Goal: Information Seeking & Learning: Learn about a topic

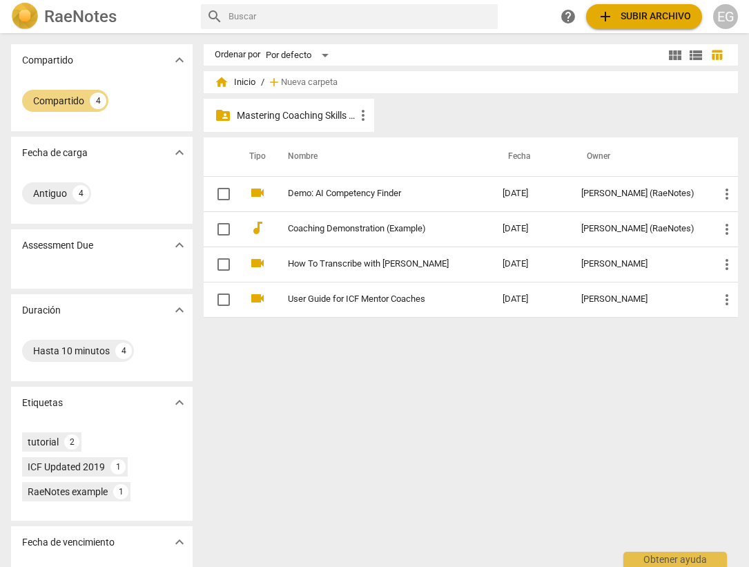
click at [310, 112] on p "Mastering Coaching Skills - Generación 32" at bounding box center [296, 115] width 118 height 15
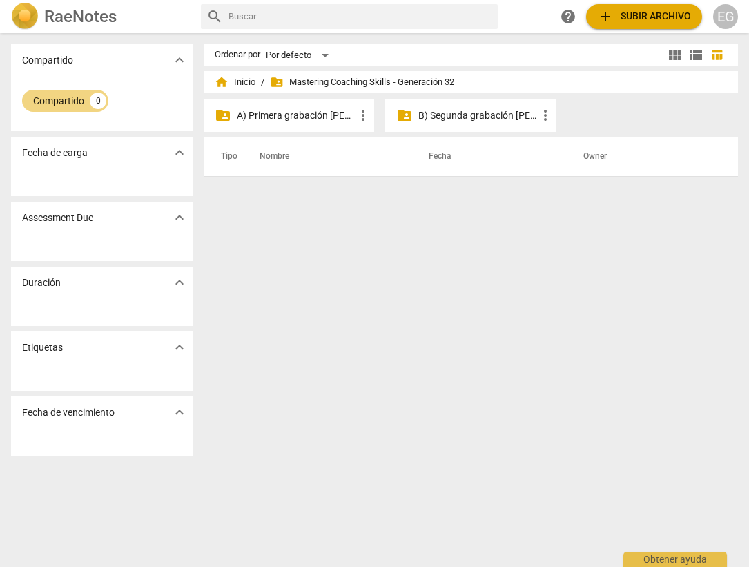
click at [327, 82] on span "folder_shared Mastering Coaching Skills - Generación 32" at bounding box center [362, 82] width 184 height 14
click at [287, 119] on p "A) Primera grabación [PERSON_NAME]" at bounding box center [296, 115] width 118 height 15
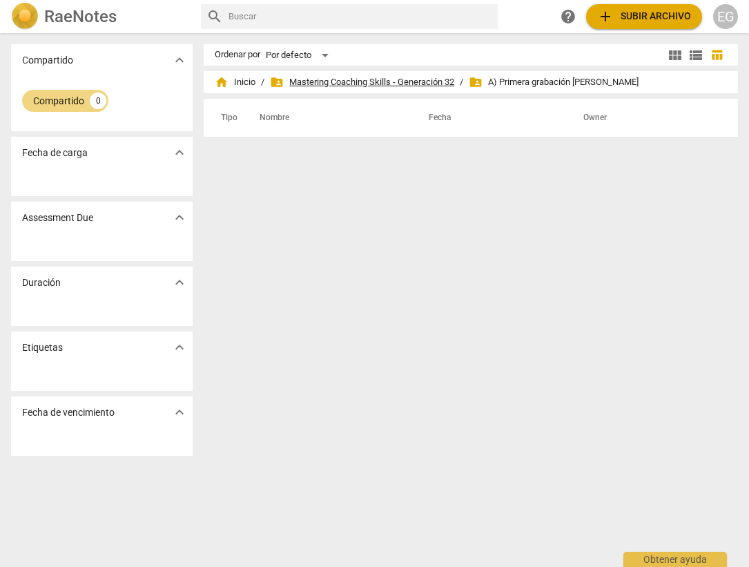
click at [313, 81] on span "folder_shared Mastering Coaching Skills - Generación 32" at bounding box center [362, 82] width 184 height 14
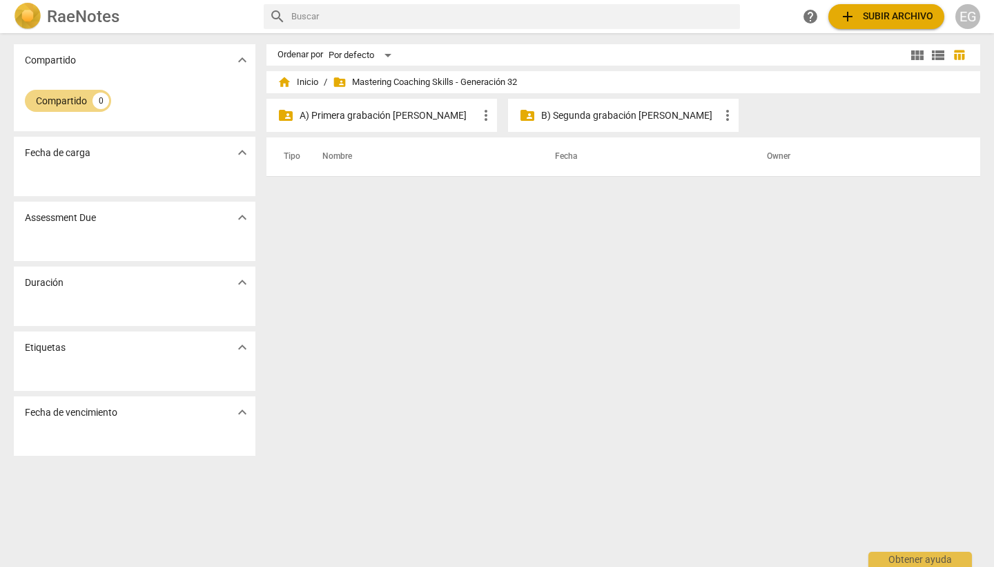
click at [448, 17] on div "EG" at bounding box center [968, 16] width 25 height 25
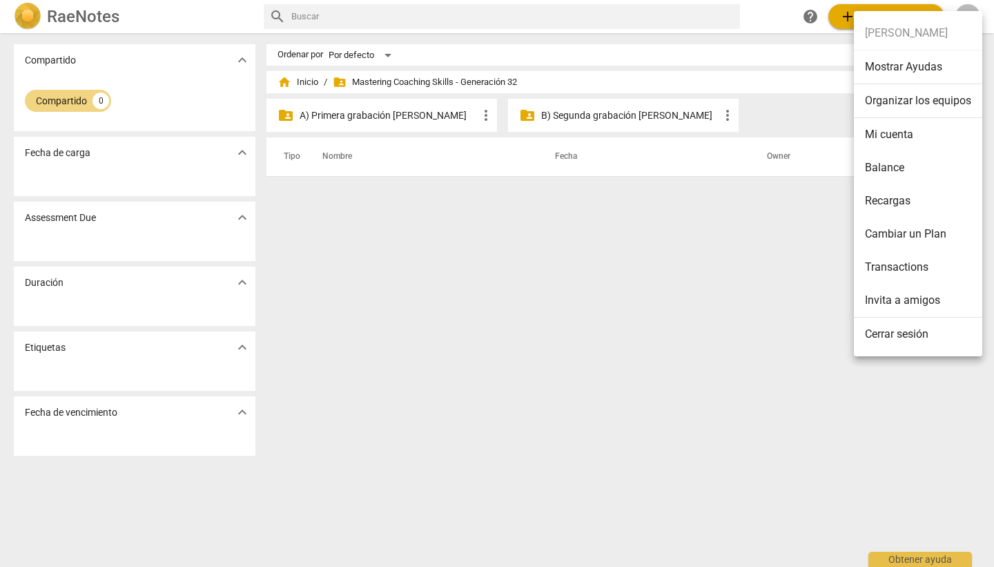
click at [448, 241] on div at bounding box center [497, 283] width 994 height 567
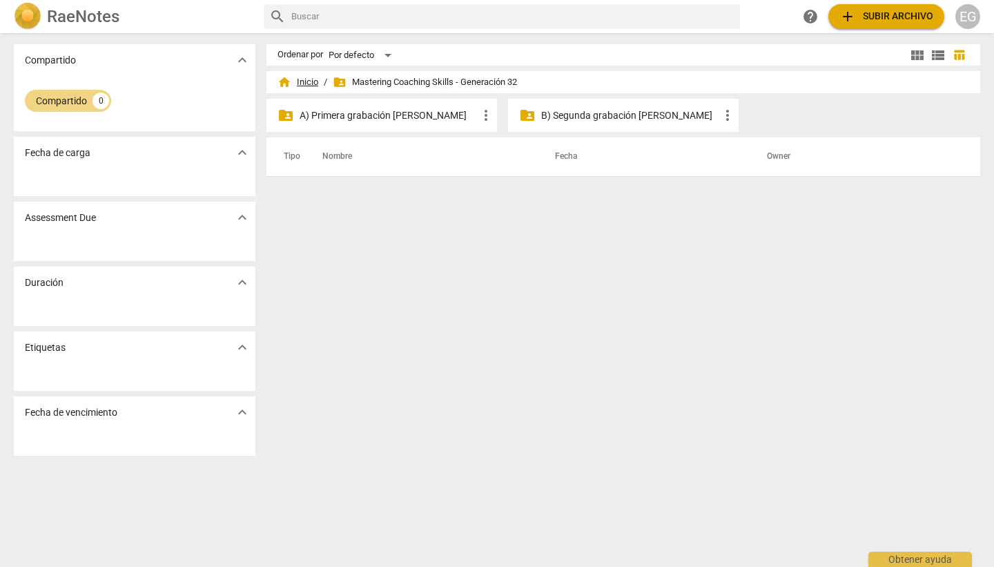
click at [309, 84] on span "home Inicio" at bounding box center [298, 82] width 41 height 14
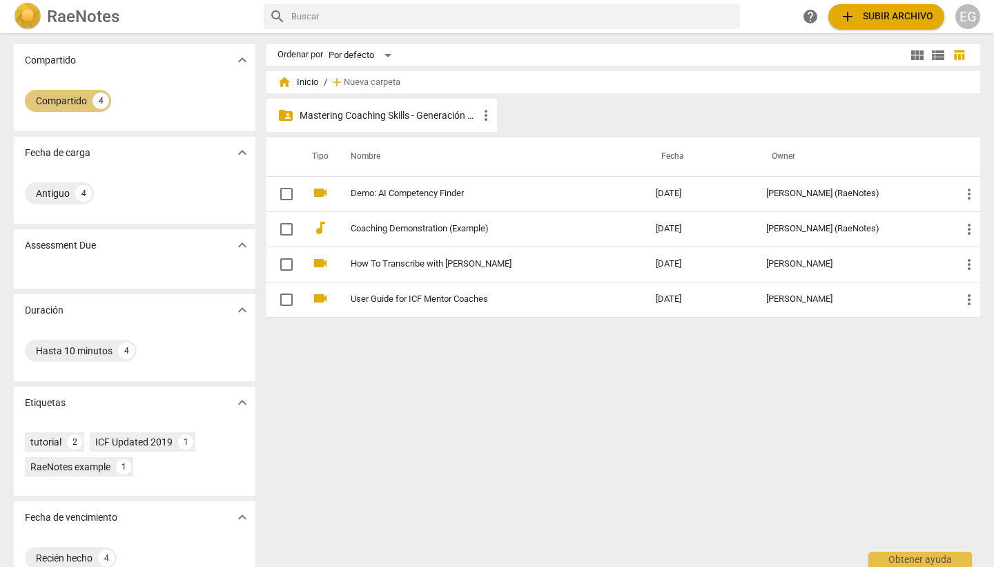
click at [64, 97] on div "Compartido" at bounding box center [61, 101] width 51 height 14
click at [448, 15] on span "add Subir archivo" at bounding box center [887, 16] width 94 height 17
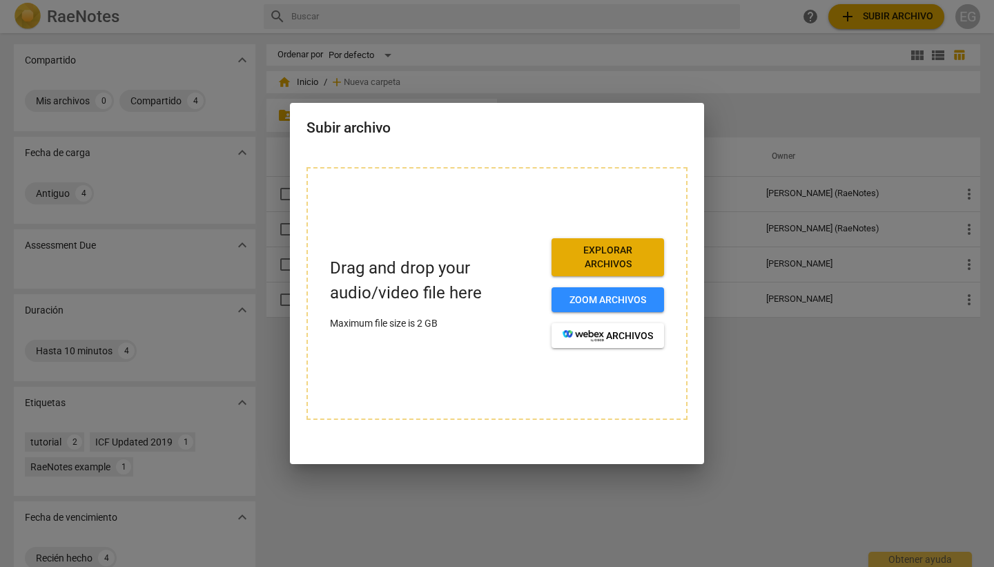
click at [448, 400] on div at bounding box center [497, 283] width 994 height 567
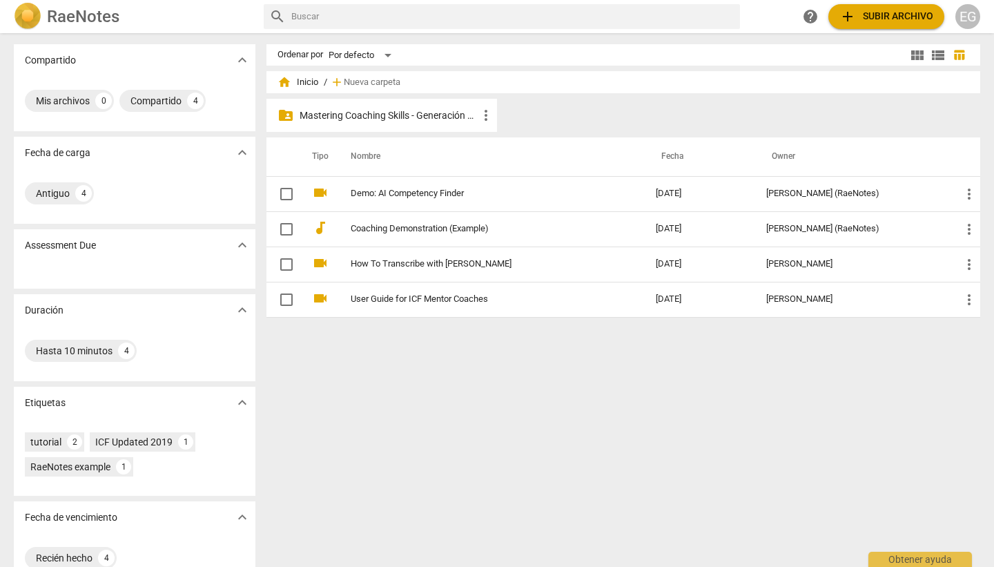
click at [448, 16] on div "EG" at bounding box center [968, 16] width 25 height 25
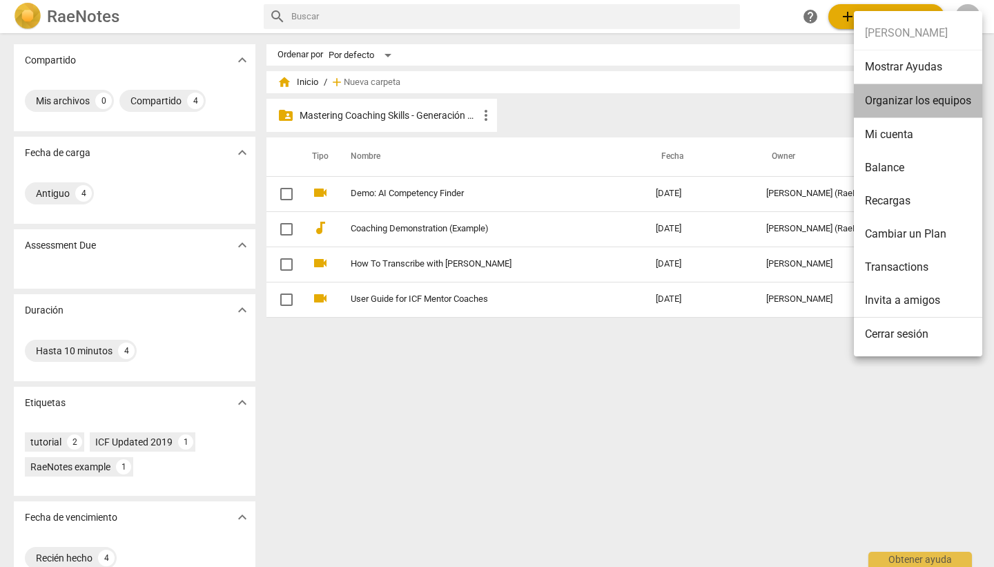
click at [448, 104] on li "Organizar los equipos" at bounding box center [918, 101] width 128 height 34
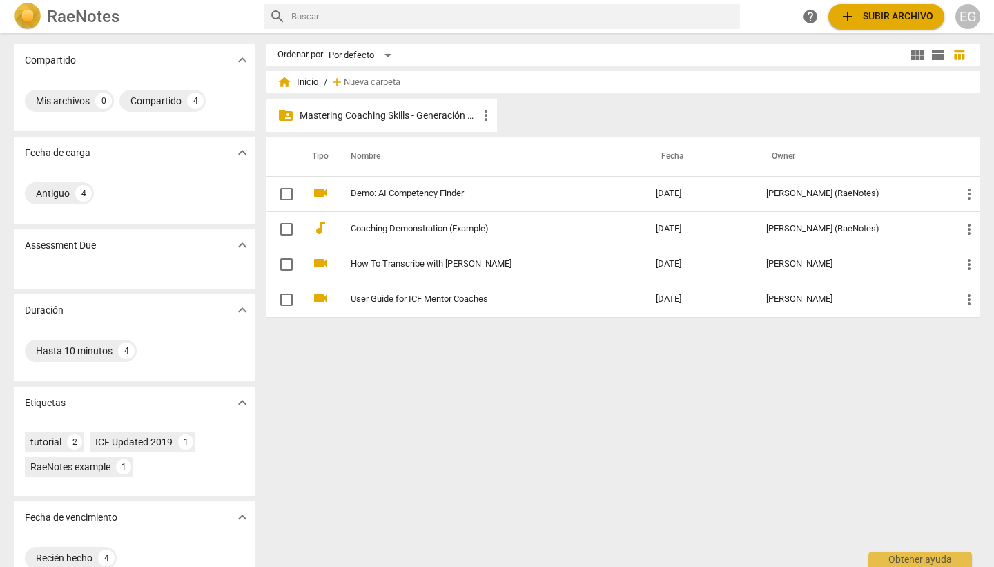
click at [335, 110] on p "Mastering Coaching Skills - Generación 32" at bounding box center [389, 115] width 178 height 15
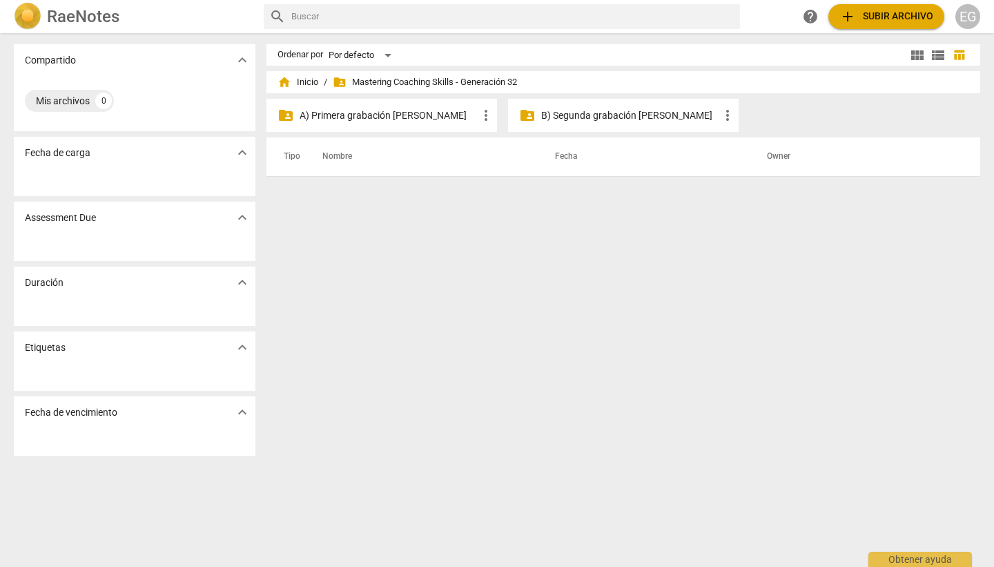
click at [421, 78] on span "folder_shared Mastering Coaching Skills - Generación 32" at bounding box center [425, 82] width 184 height 14
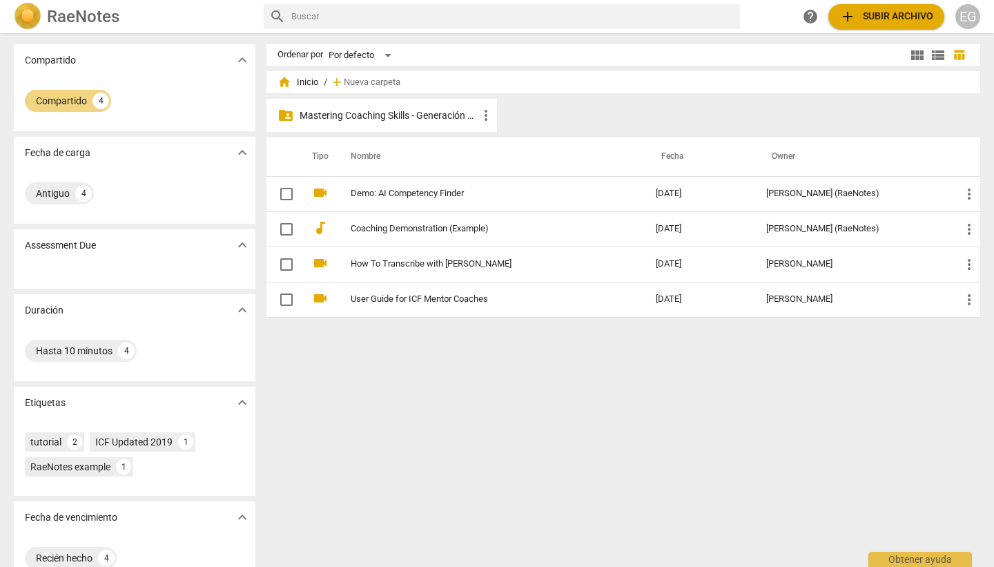
click at [336, 114] on p "Mastering Coaching Skills - Generación 32" at bounding box center [389, 115] width 178 height 15
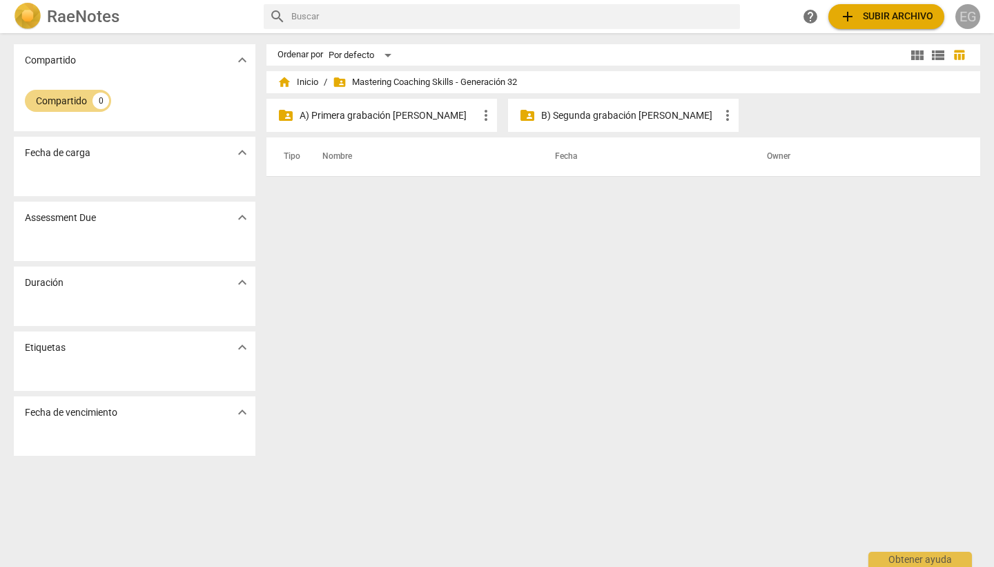
click at [693, 21] on div "EG" at bounding box center [968, 16] width 25 height 25
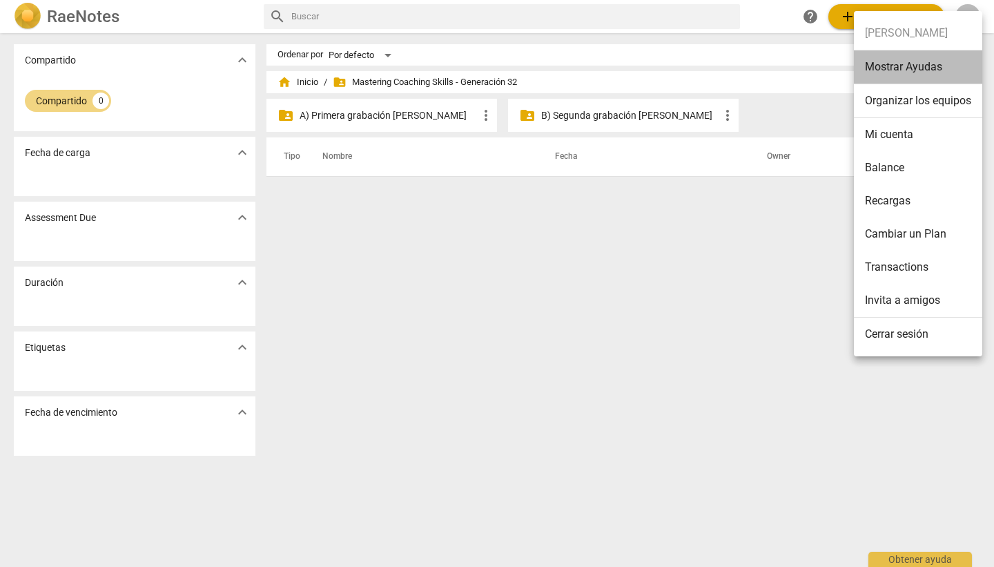
click at [693, 68] on li "Mostrar Ayudas" at bounding box center [918, 67] width 128 height 34
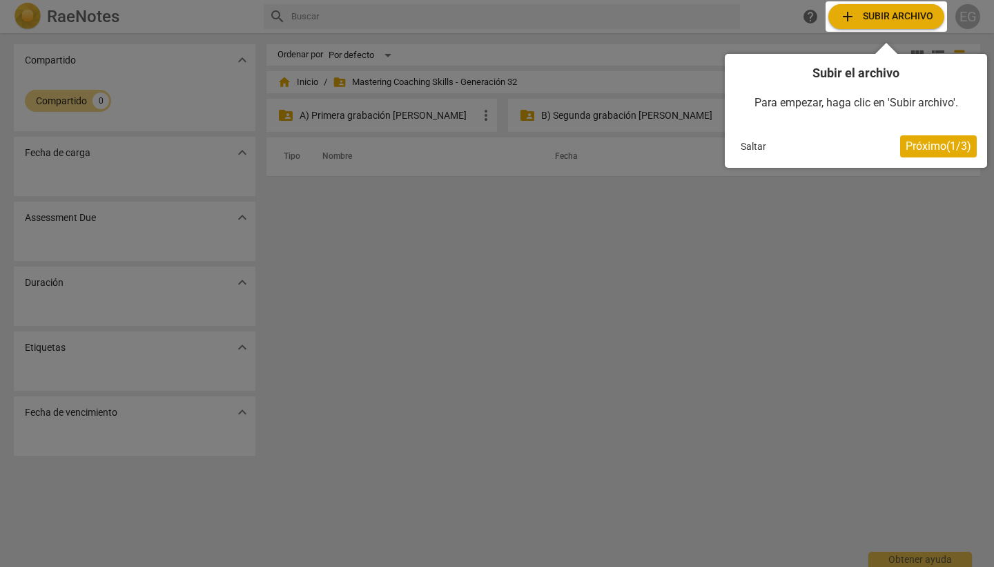
click at [693, 142] on button "Saltar" at bounding box center [753, 146] width 37 height 21
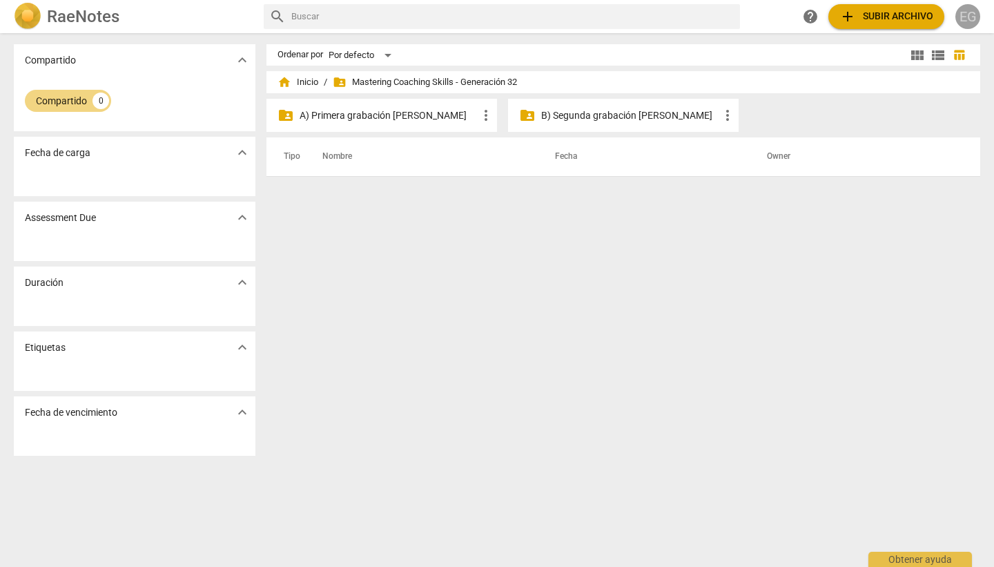
click at [693, 16] on div "EG" at bounding box center [968, 16] width 25 height 25
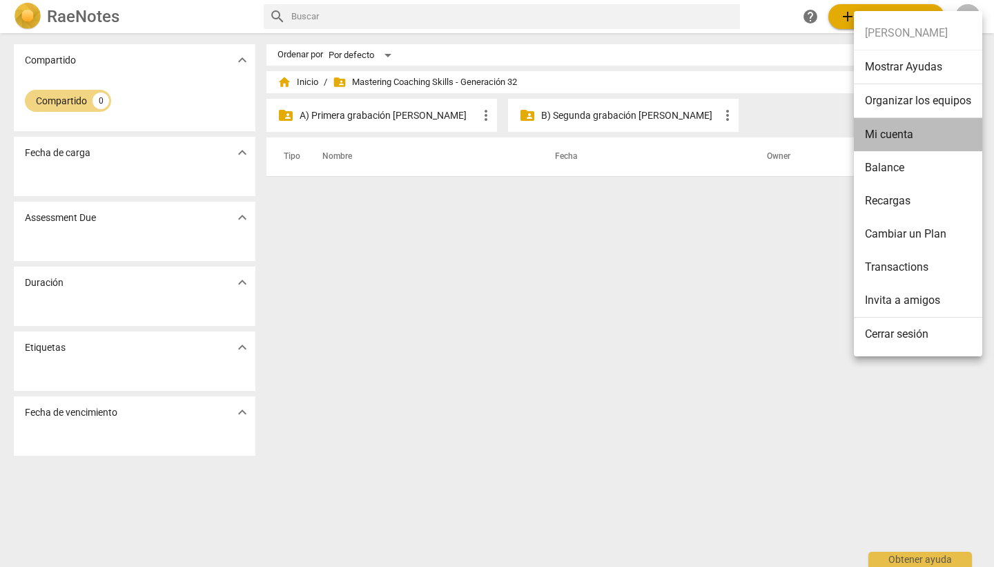
click at [693, 134] on li "Mi cuenta" at bounding box center [918, 134] width 128 height 33
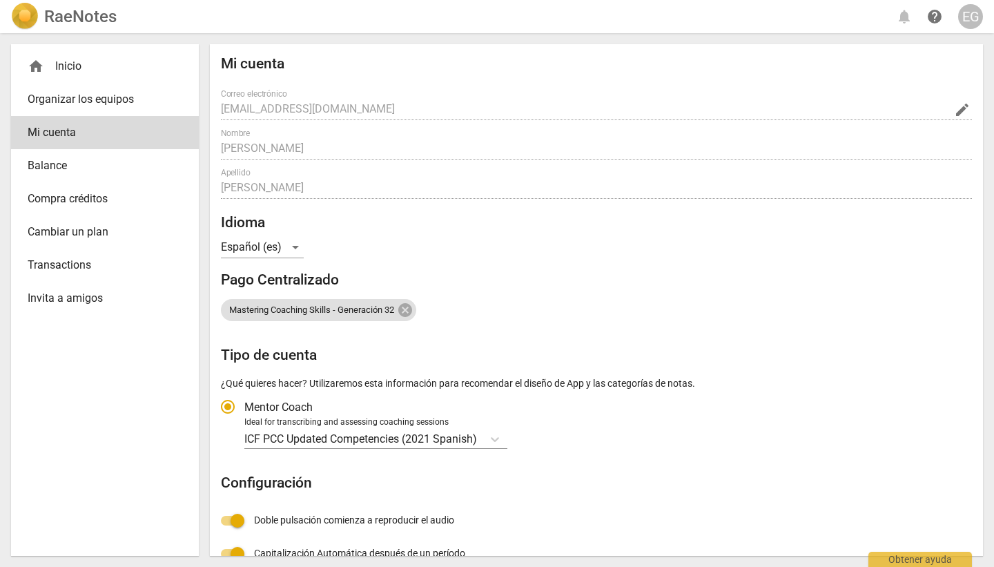
radio input "false"
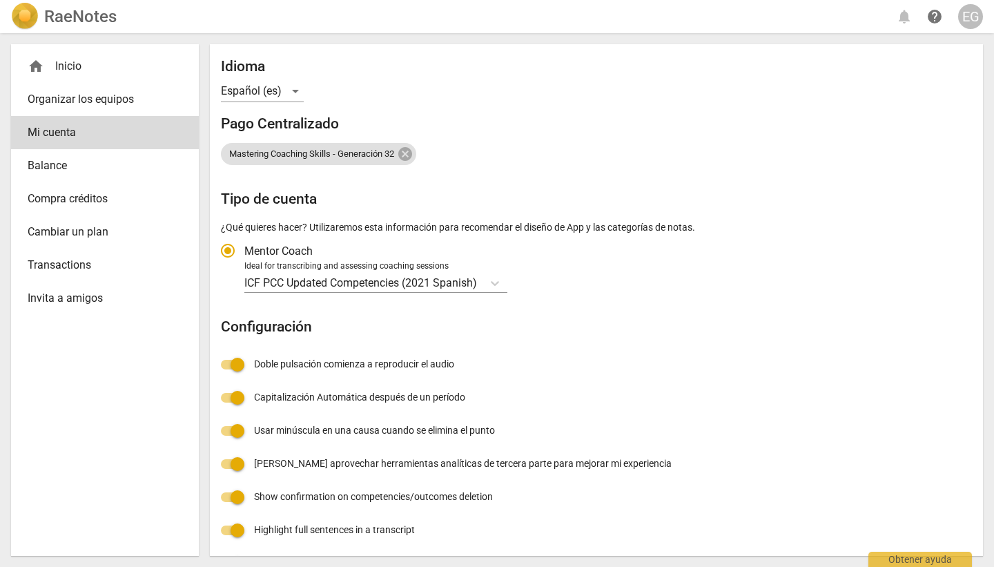
scroll to position [157, 0]
click at [499, 285] on icon "Tipo de cuenta" at bounding box center [495, 283] width 14 height 14
click at [0, 0] on input "Ideal for transcribing and assessing coaching sessions ICF PCC Updated Competen…" at bounding box center [0, 0] width 0 height 0
click at [499, 280] on icon "Tipo de cuenta" at bounding box center [495, 283] width 14 height 14
click at [0, 0] on input "Ideal for transcribing and assessing coaching sessions ICF PCC Updated Competen…" at bounding box center [0, 0] width 0 height 0
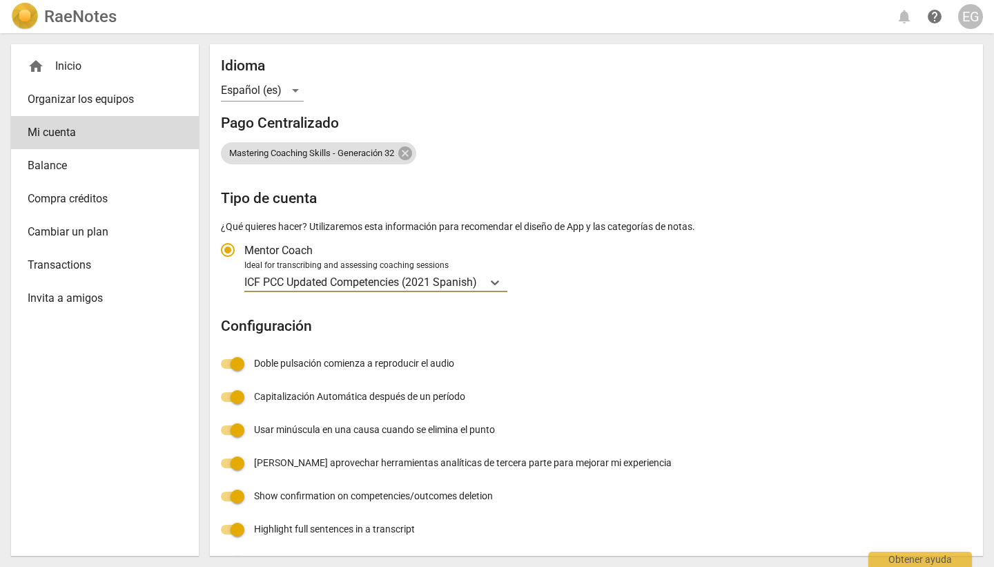
scroll to position [191, 0]
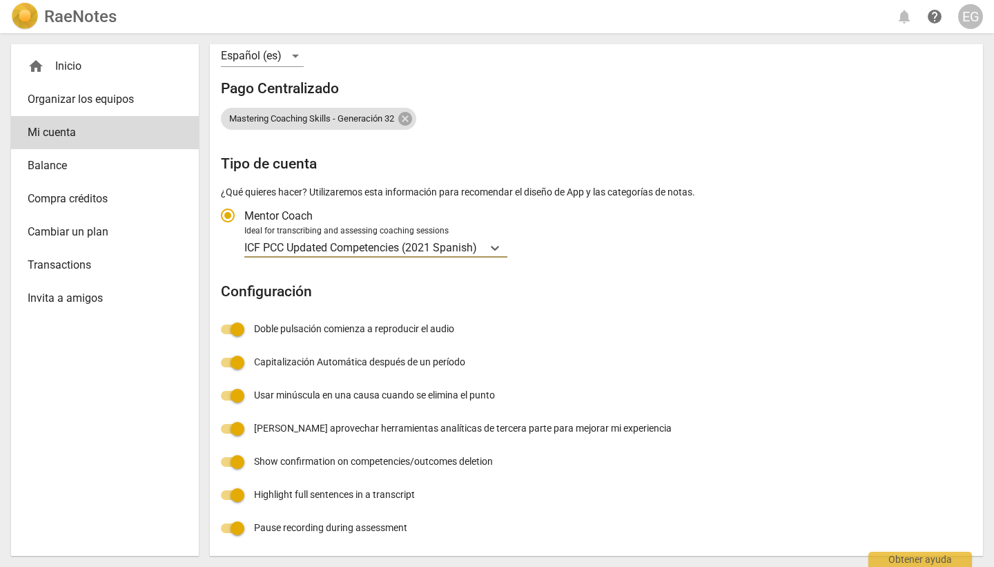
click at [65, 66] on div "home Inicio" at bounding box center [100, 66] width 144 height 17
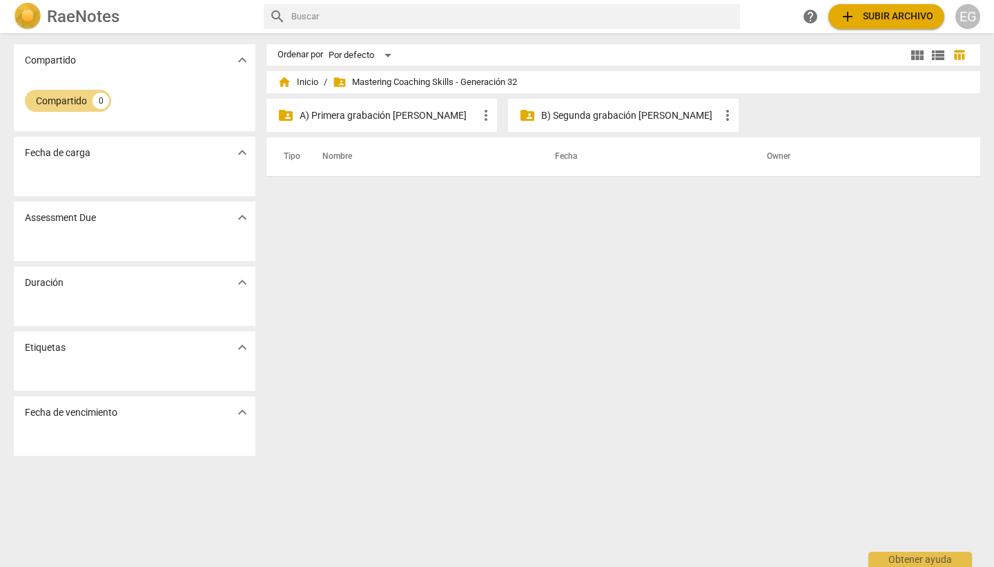
click at [387, 83] on span "folder_shared Mastering Coaching Skills - Generación 32" at bounding box center [425, 82] width 184 height 14
click at [239, 151] on span "expand_more" at bounding box center [242, 152] width 17 height 17
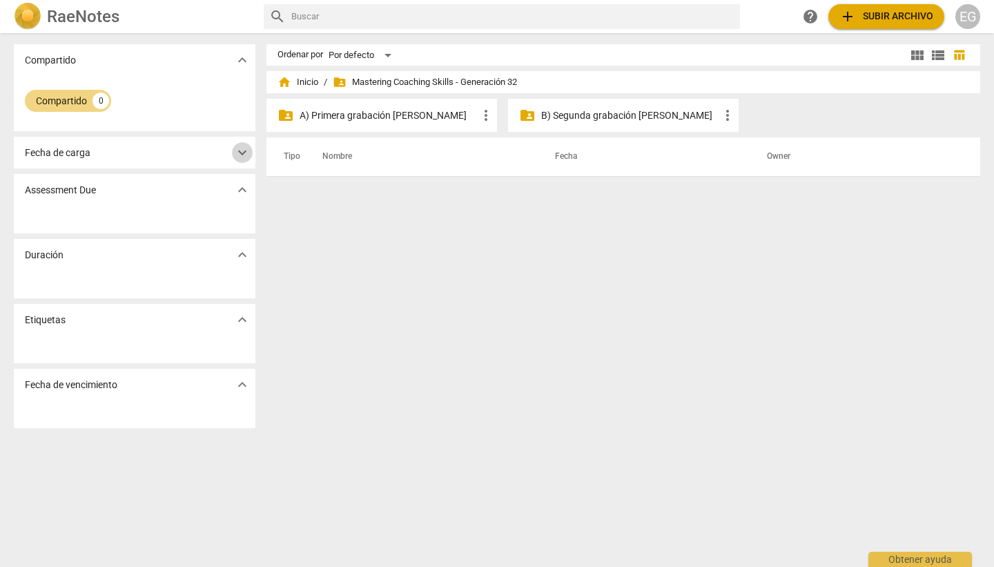
click at [237, 147] on span "expand_more" at bounding box center [242, 152] width 17 height 17
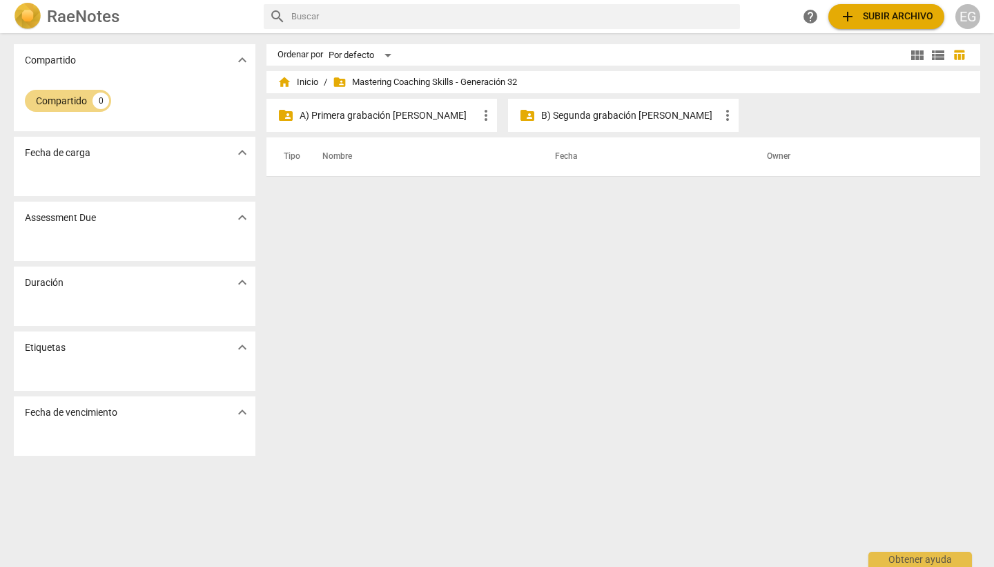
click at [238, 215] on span "expand_more" at bounding box center [242, 217] width 17 height 17
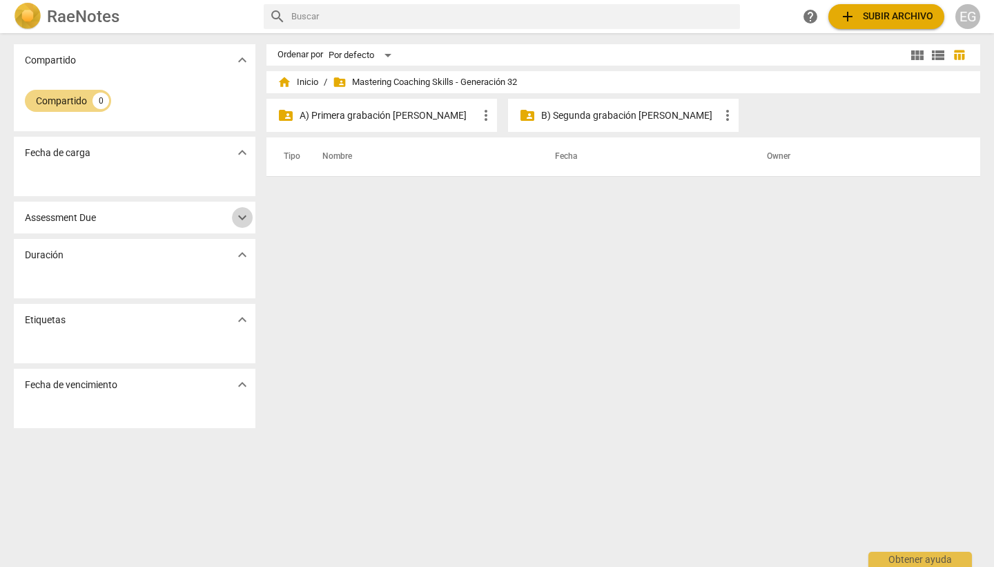
click at [238, 215] on span "expand_more" at bounding box center [242, 217] width 17 height 17
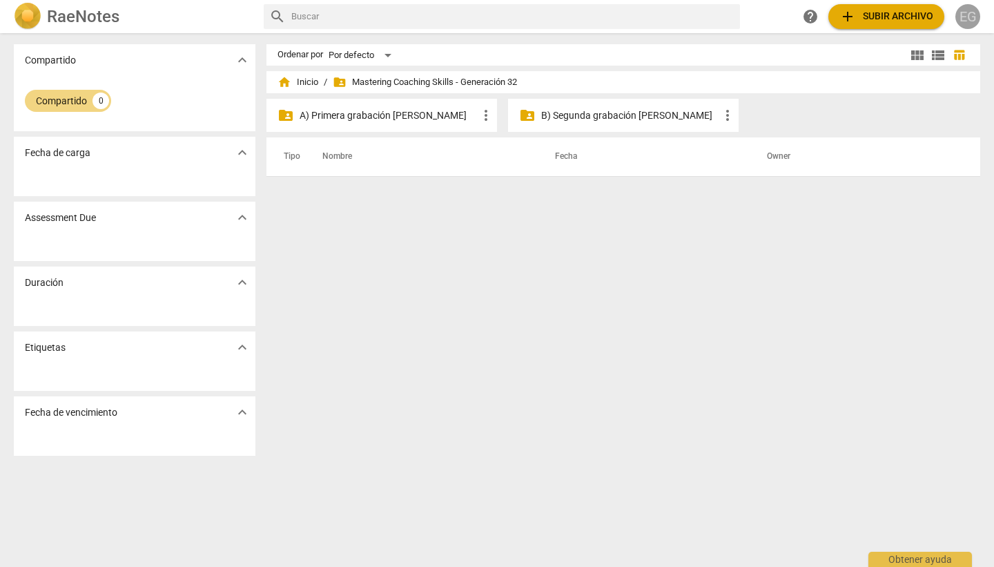
click at [693, 10] on div "EG" at bounding box center [968, 16] width 25 height 25
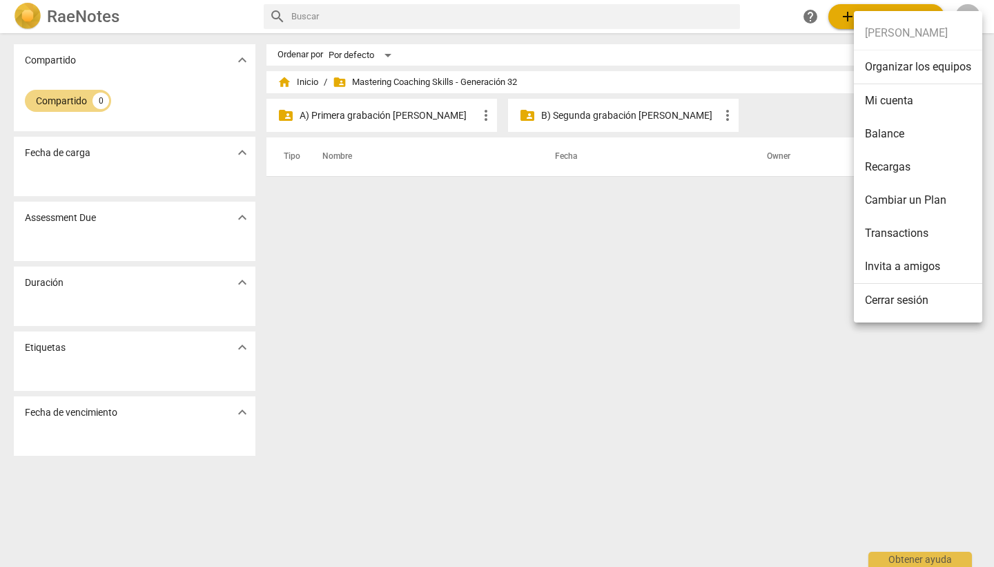
click at [693, 305] on li "Cerrar sesión" at bounding box center [918, 300] width 128 height 33
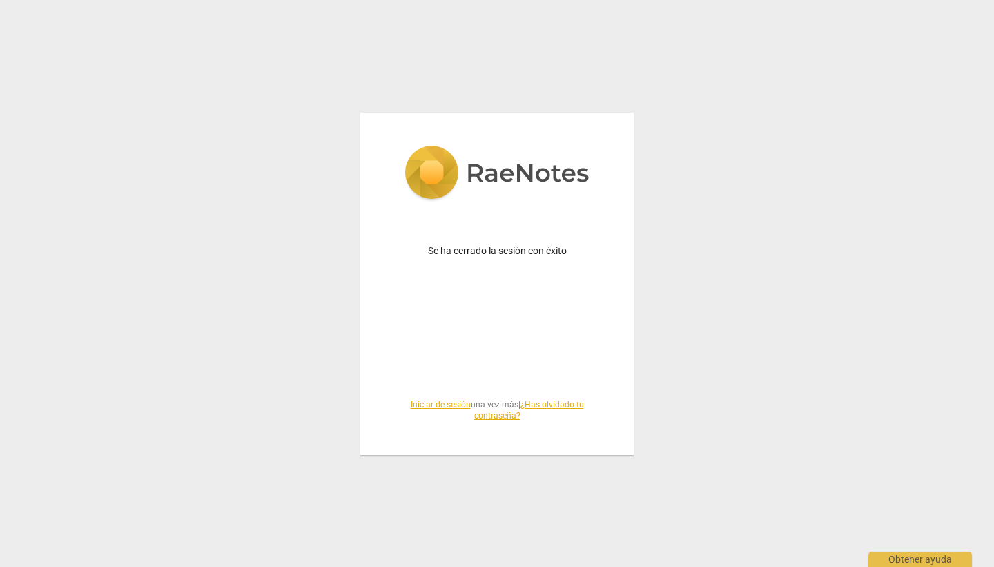
click at [437, 400] on link "Iniciar de sesión" at bounding box center [441, 405] width 60 height 10
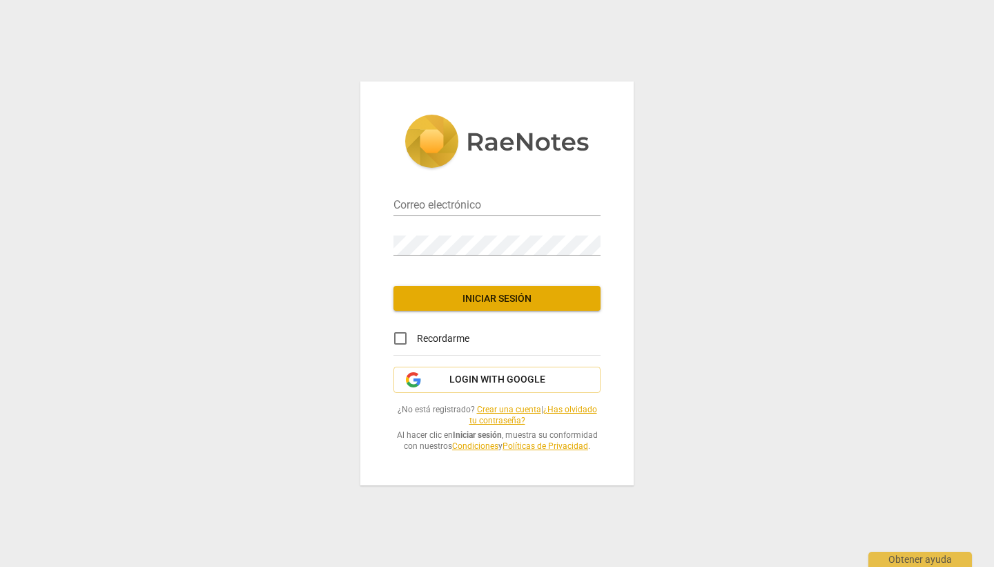
click at [489, 300] on span "Iniciar sesión" at bounding box center [497, 299] width 185 height 14
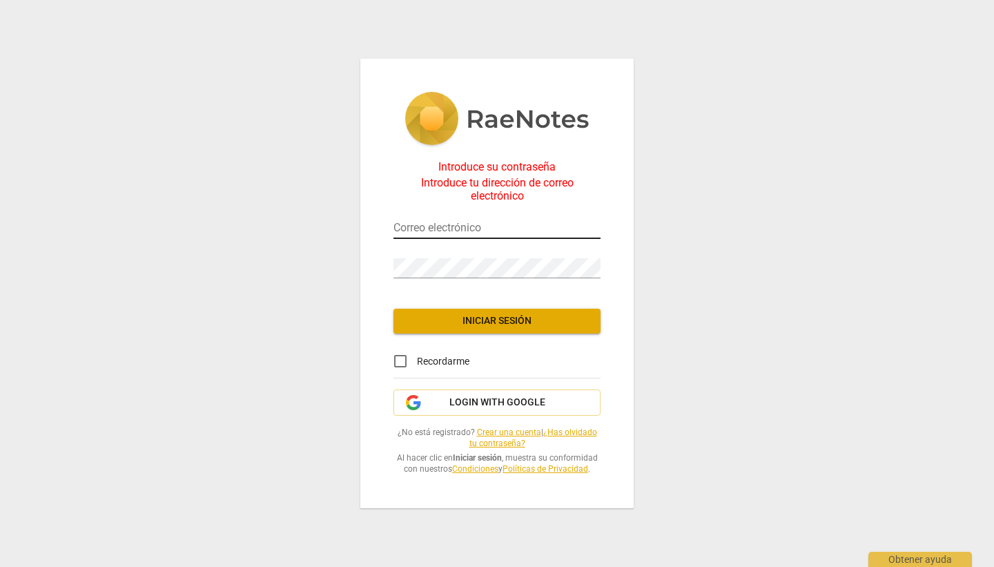
click at [454, 231] on input "email" at bounding box center [497, 229] width 207 height 20
type input "[EMAIL_ADDRESS][DOMAIN_NAME]"
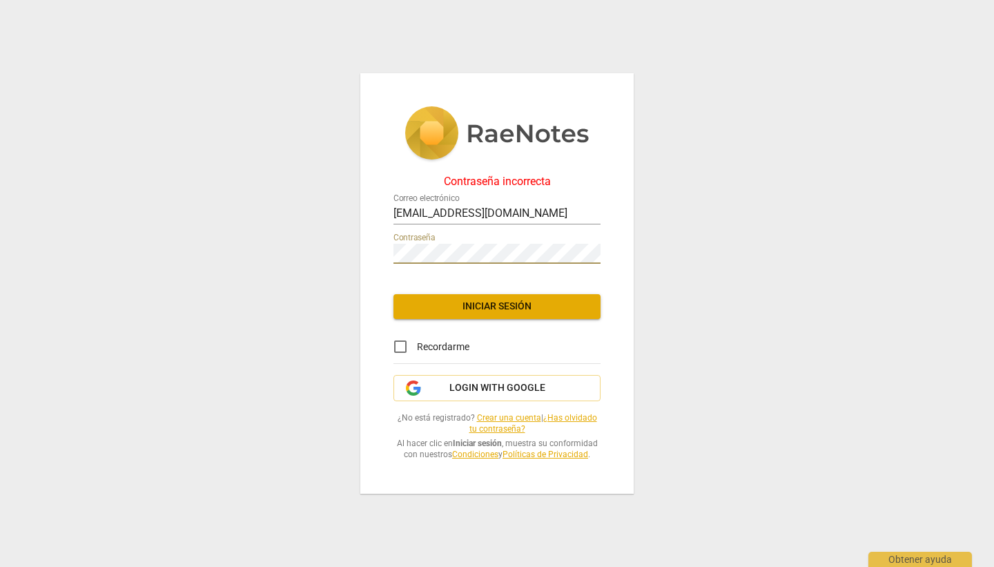
click at [500, 297] on button "Iniciar sesión" at bounding box center [497, 306] width 207 height 25
click at [376, 251] on div "Contraseña incorrecta Correo electrónico [EMAIL_ADDRESS][DOMAIN_NAME] Contraseñ…" at bounding box center [496, 283] width 273 height 420
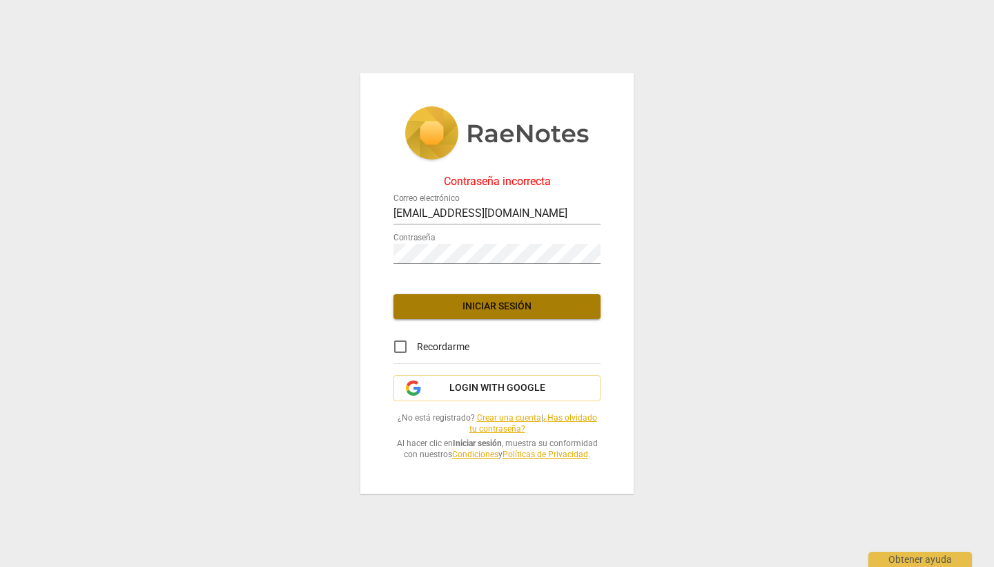
click at [519, 307] on span "Iniciar sesión" at bounding box center [497, 307] width 185 height 14
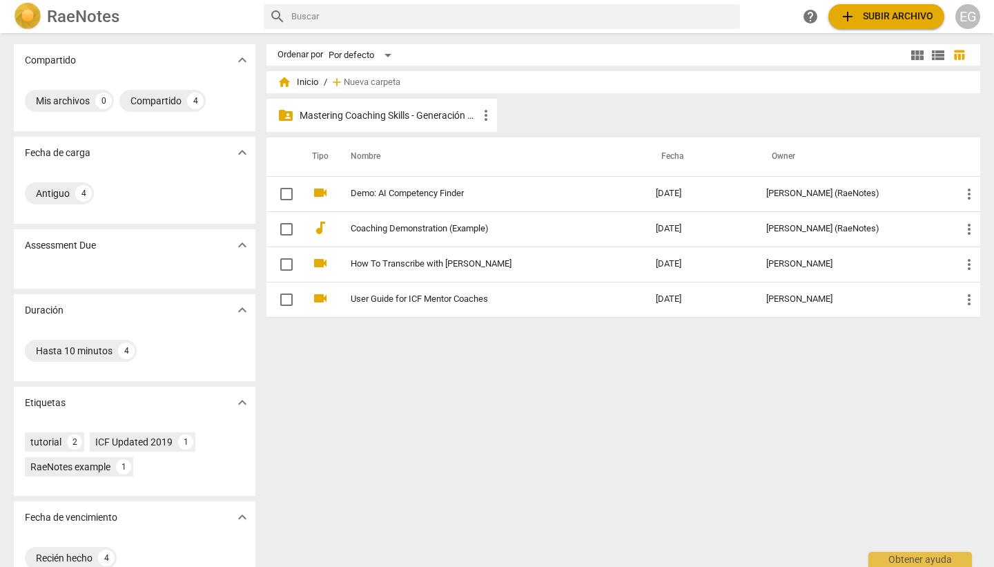
click at [388, 116] on p "Mastering Coaching Skills - Generación 32" at bounding box center [389, 115] width 178 height 15
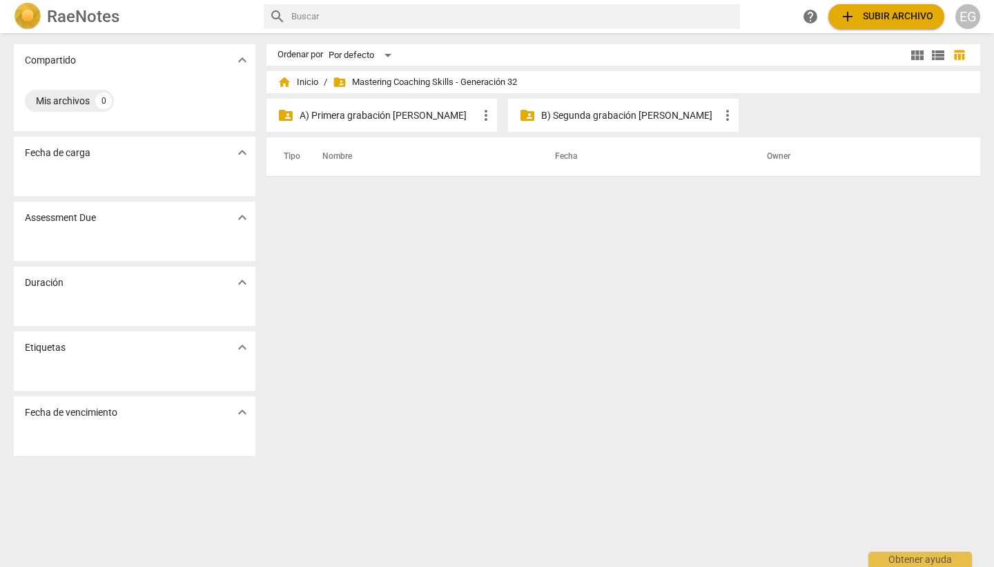
click at [379, 82] on span "folder_shared Mastering Coaching Skills - Generación 32" at bounding box center [425, 82] width 184 height 14
click at [693, 13] on div "EG" at bounding box center [968, 16] width 25 height 25
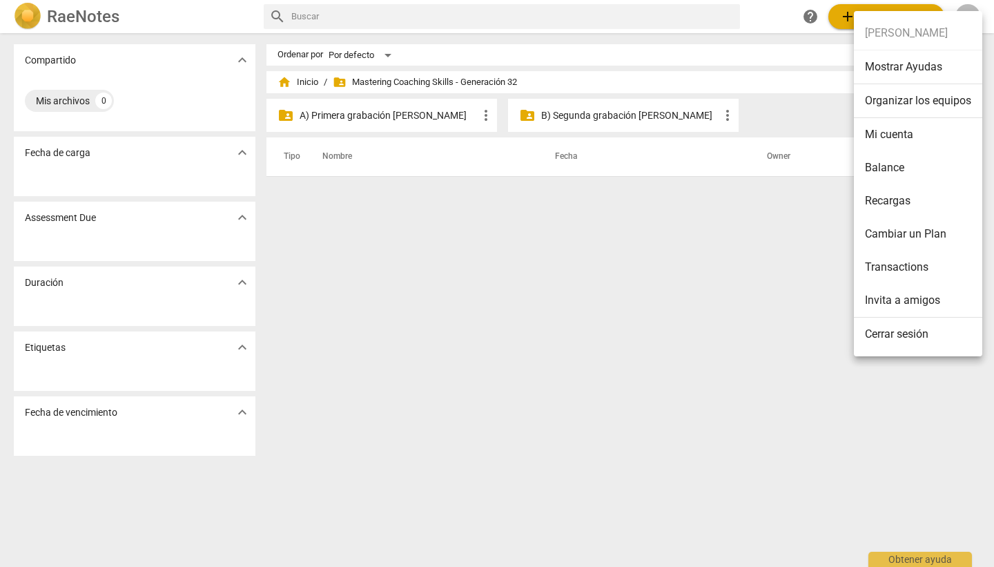
click at [693, 193] on div at bounding box center [497, 283] width 994 height 567
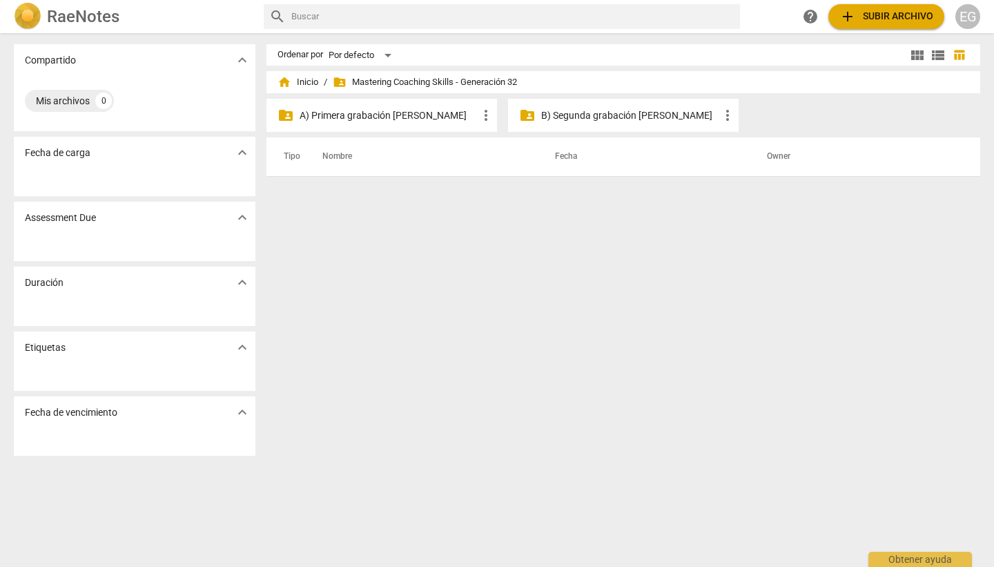
click at [377, 82] on span "folder_shared Mastering Coaching Skills - Generación 32" at bounding box center [425, 82] width 184 height 14
click at [337, 115] on p "A) Primera grabación [PERSON_NAME]" at bounding box center [389, 115] width 178 height 15
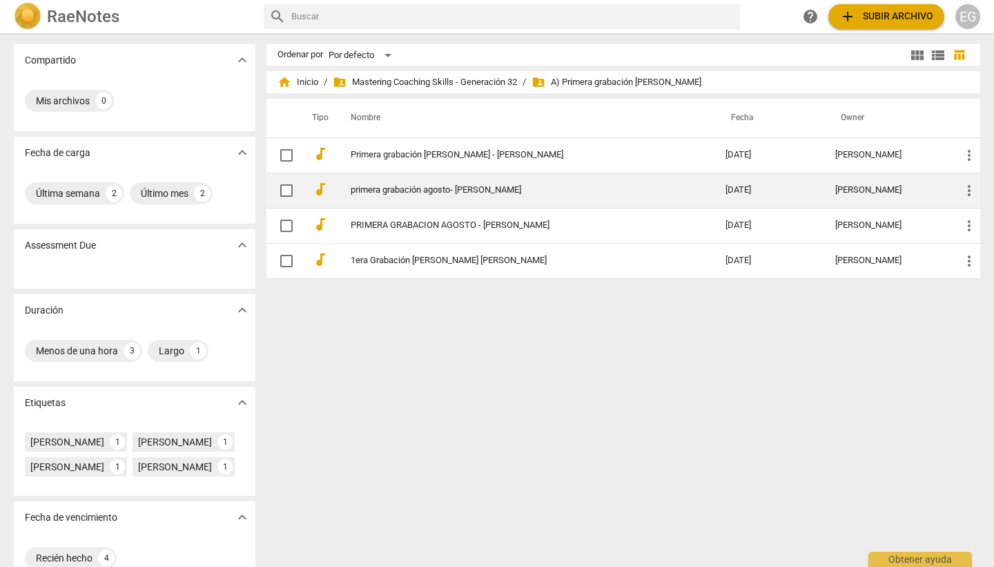
click at [455, 188] on link "primera grabación agosto- [PERSON_NAME]" at bounding box center [513, 190] width 325 height 10
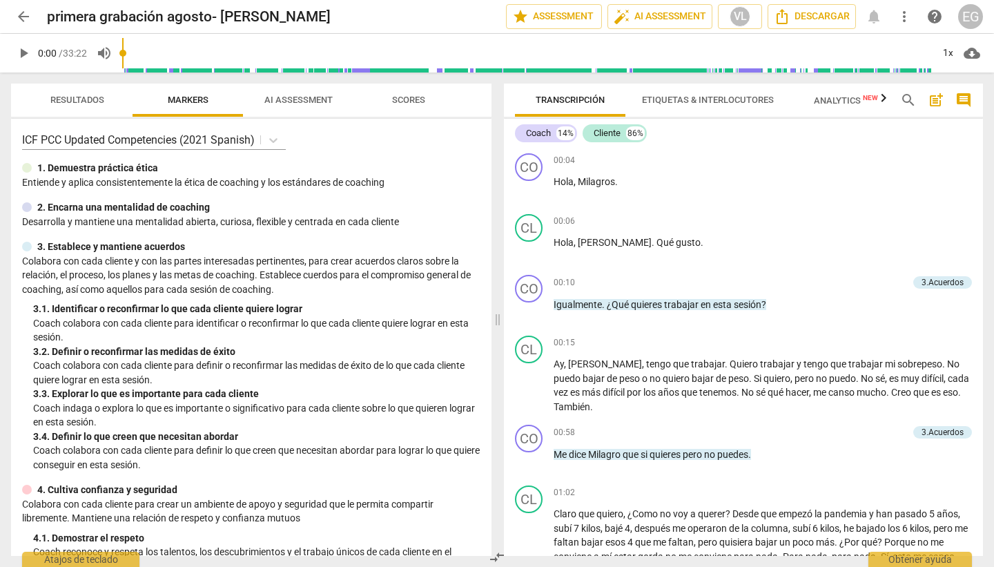
click at [23, 15] on span "arrow_back" at bounding box center [23, 16] width 17 height 17
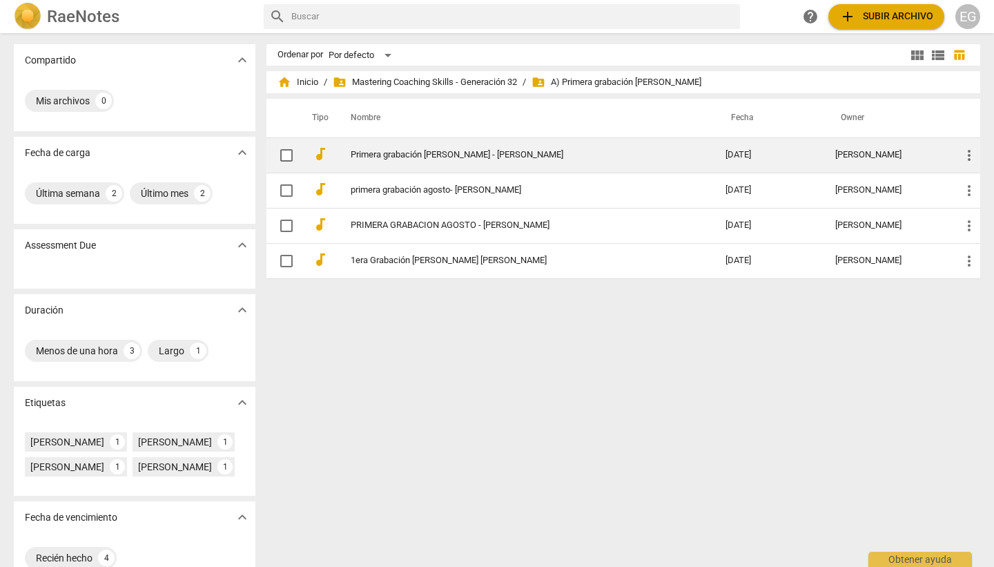
click at [553, 158] on link "Primera grabación [PERSON_NAME] - [PERSON_NAME]" at bounding box center [513, 155] width 325 height 10
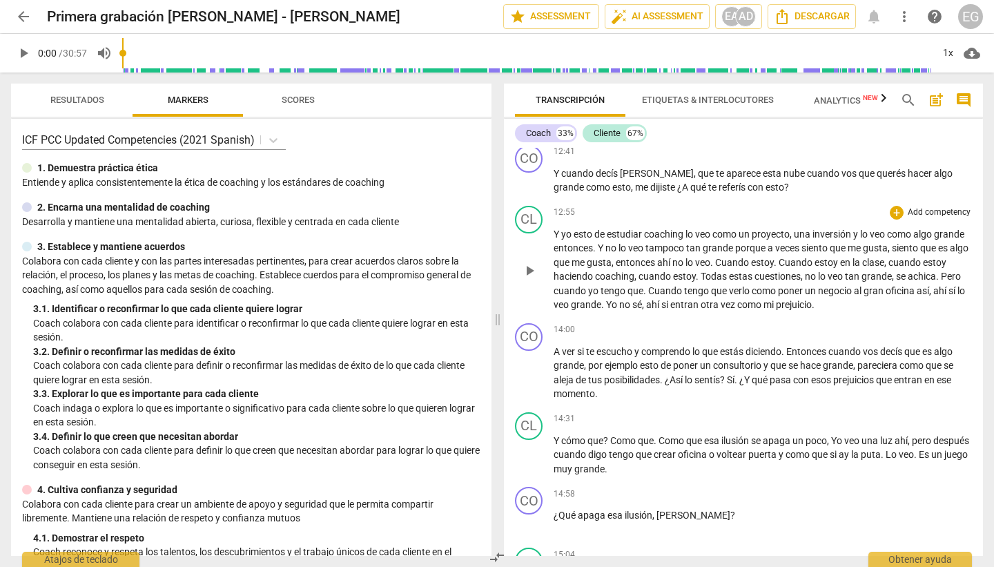
scroll to position [2503, 0]
click at [693, 258] on span "Cuando" at bounding box center [733, 261] width 36 height 11
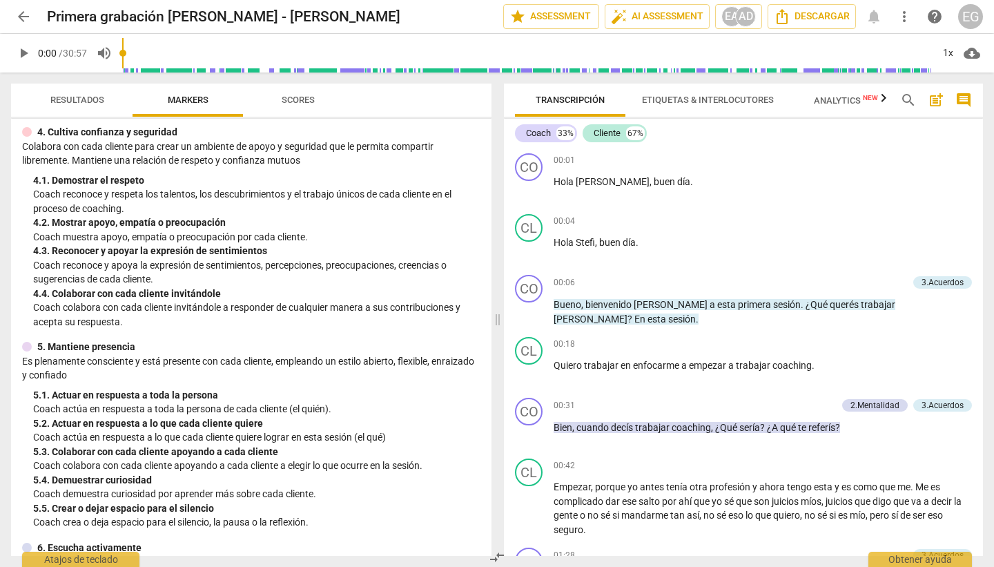
scroll to position [354, 0]
